Goal: Browse casually: Explore the website without a specific task or goal

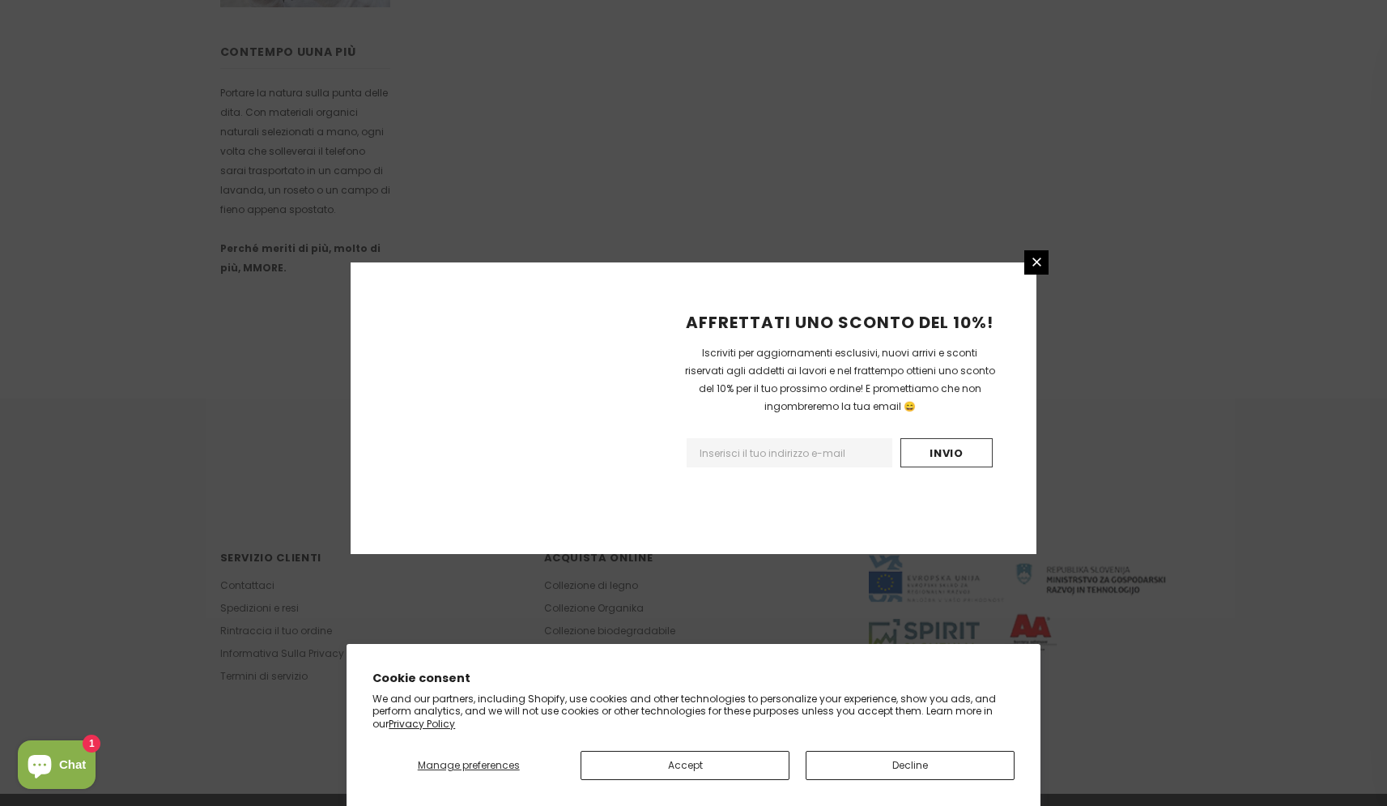
scroll to position [854, 0]
